Goal: Book appointment/travel/reservation

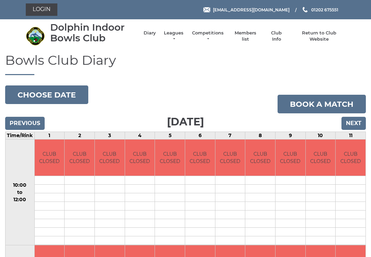
click at [40, 91] on button "Choose date" at bounding box center [46, 94] width 83 height 19
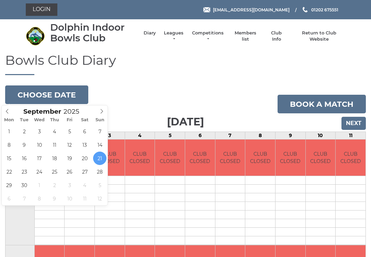
type input "2025-09-28"
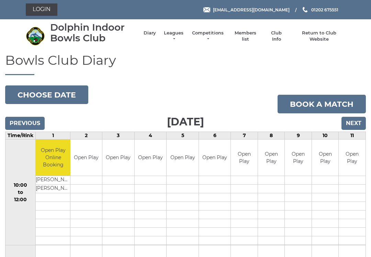
click at [44, 93] on button "Choose date" at bounding box center [46, 94] width 83 height 19
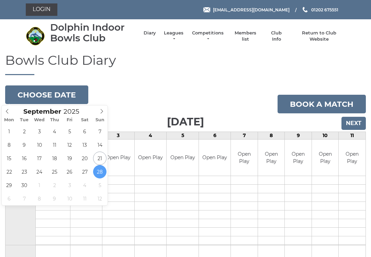
click at [104, 109] on icon at bounding box center [101, 111] width 5 height 5
type input "[DATE]"
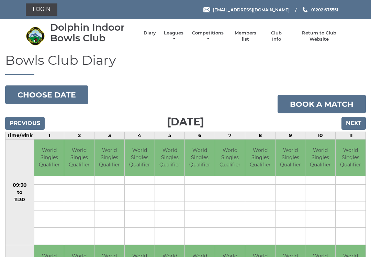
click at [50, 90] on button "Choose date" at bounding box center [46, 94] width 83 height 19
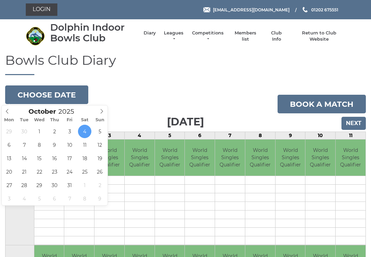
click at [101, 111] on icon at bounding box center [101, 111] width 5 height 5
